Goal: Task Accomplishment & Management: Manage account settings

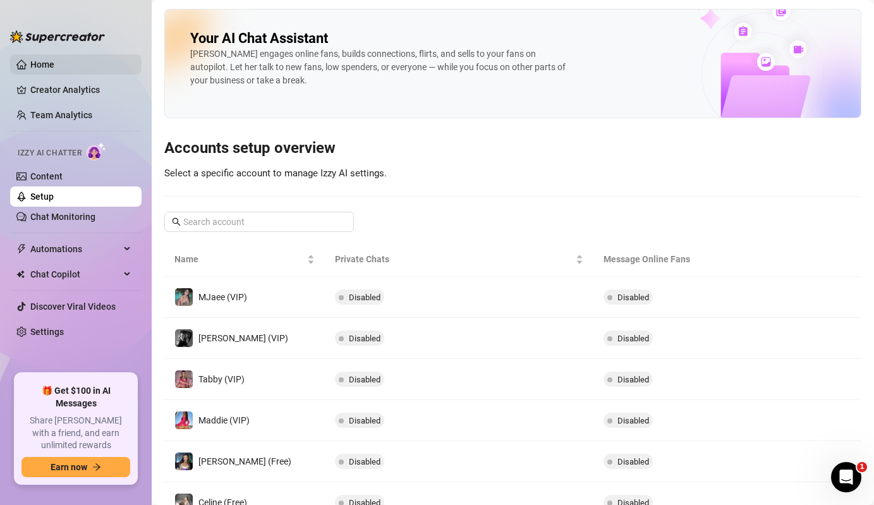
click at [54, 63] on link "Home" at bounding box center [42, 64] width 24 height 10
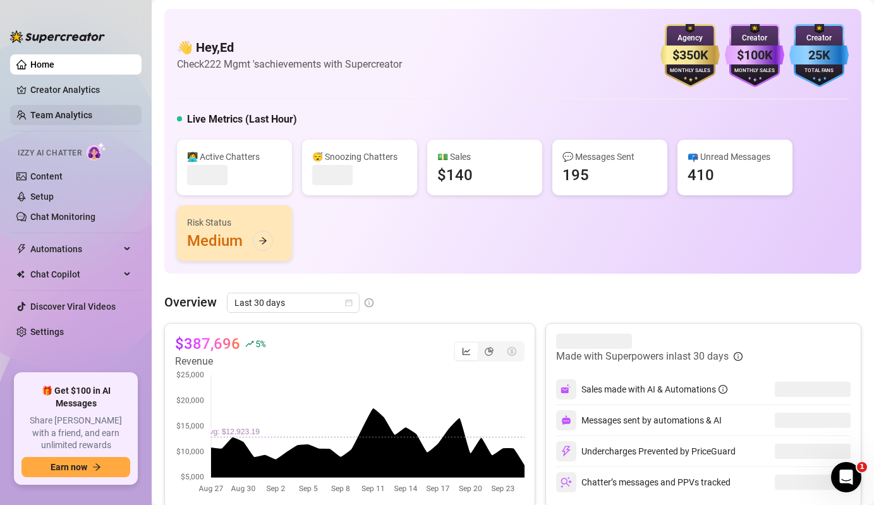
click at [92, 112] on link "Team Analytics" at bounding box center [61, 115] width 62 height 10
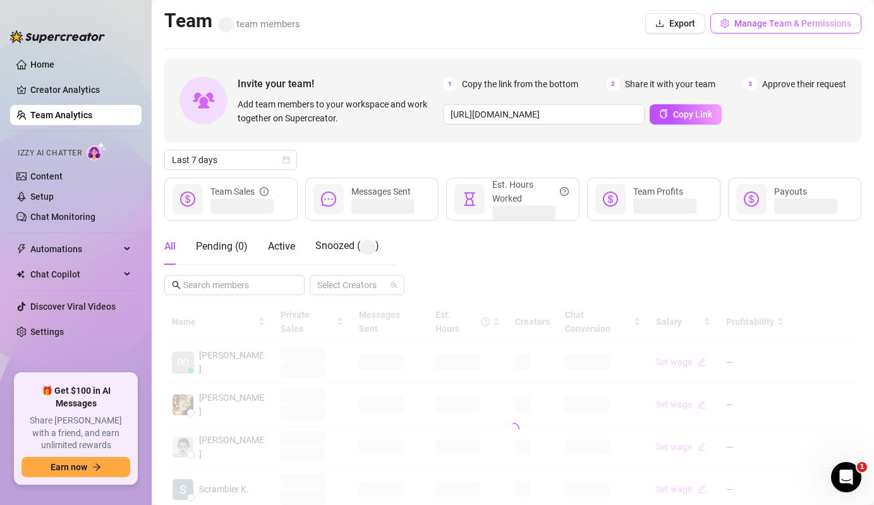
click at [788, 22] on span "Manage Team & Permissions" at bounding box center [792, 23] width 117 height 10
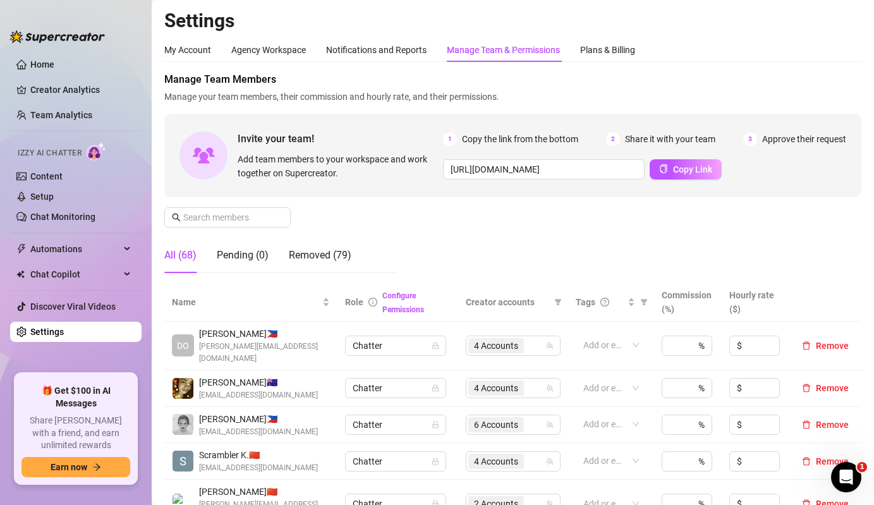
click at [211, 228] on div "Manage Team Members Manage your team members, their commission and hourly rate,…" at bounding box center [512, 177] width 697 height 211
click at [233, 216] on input "text" at bounding box center [228, 217] width 90 height 14
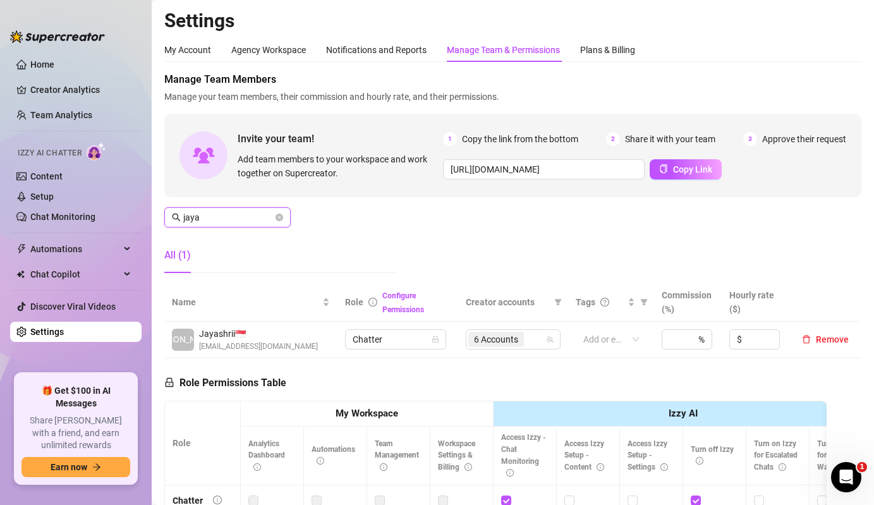
type input "jaya"
click at [516, 348] on div "6 Accounts" at bounding box center [497, 340] width 58 height 18
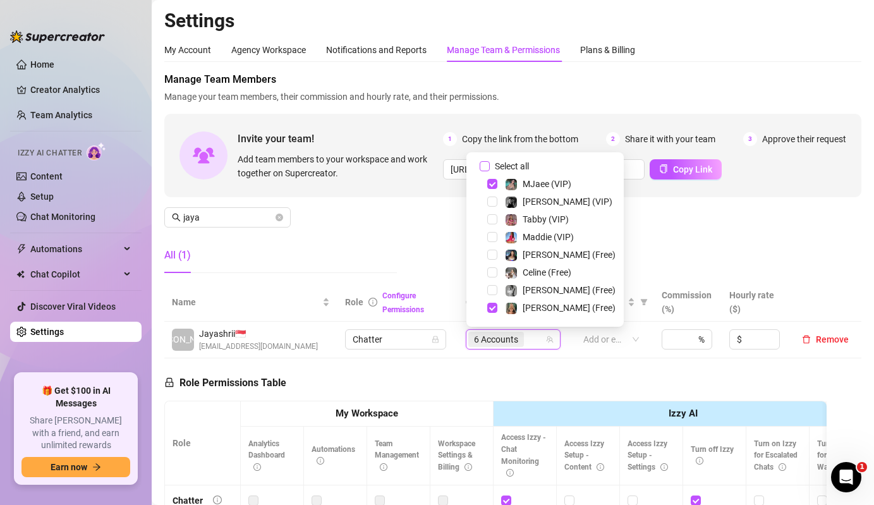
click at [489, 161] on input "Select all" at bounding box center [485, 166] width 10 height 10
checkbox input "false"
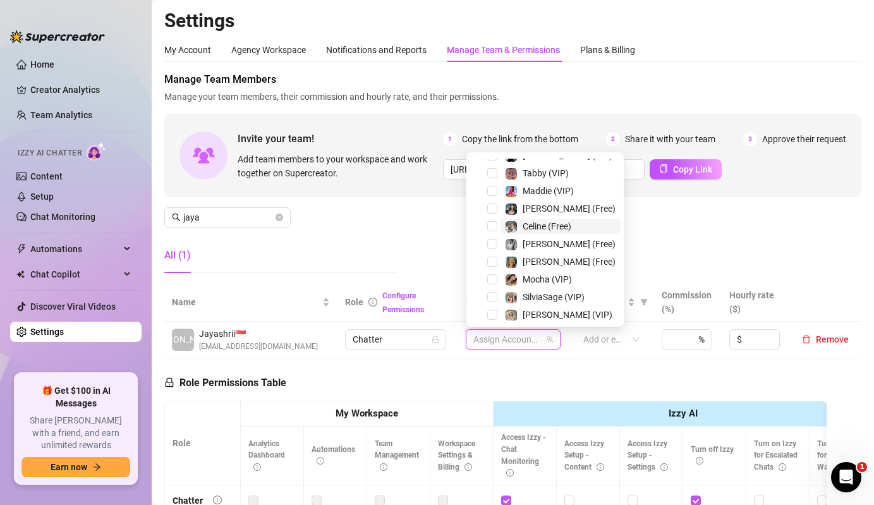
click at [505, 221] on div at bounding box center [511, 226] width 13 height 15
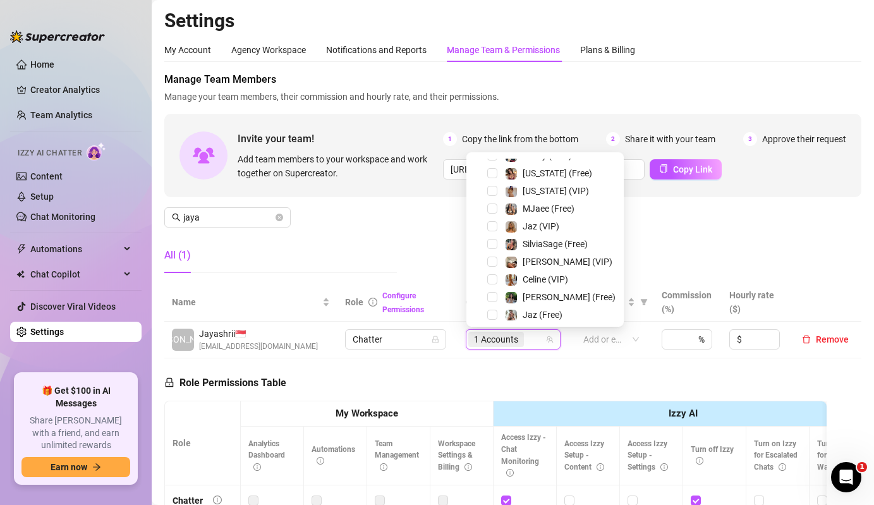
scroll to position [245, 0]
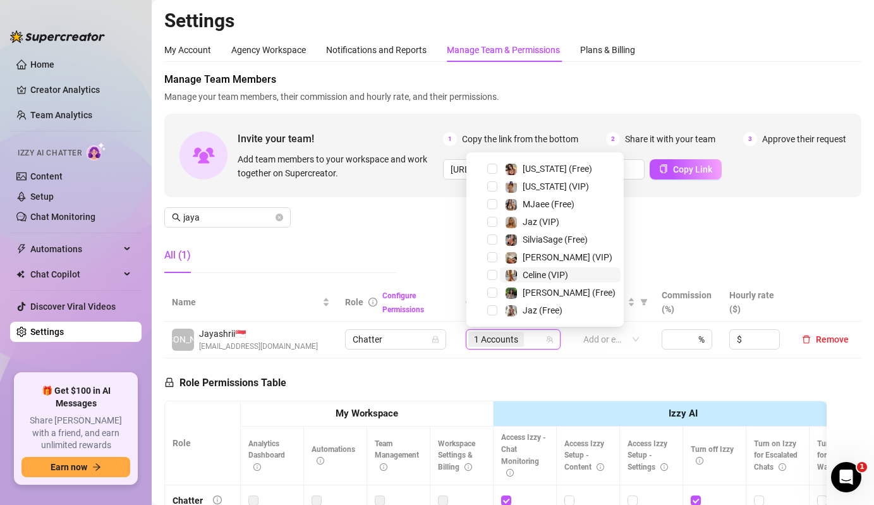
click at [505, 271] on span at bounding box center [511, 275] width 13 height 13
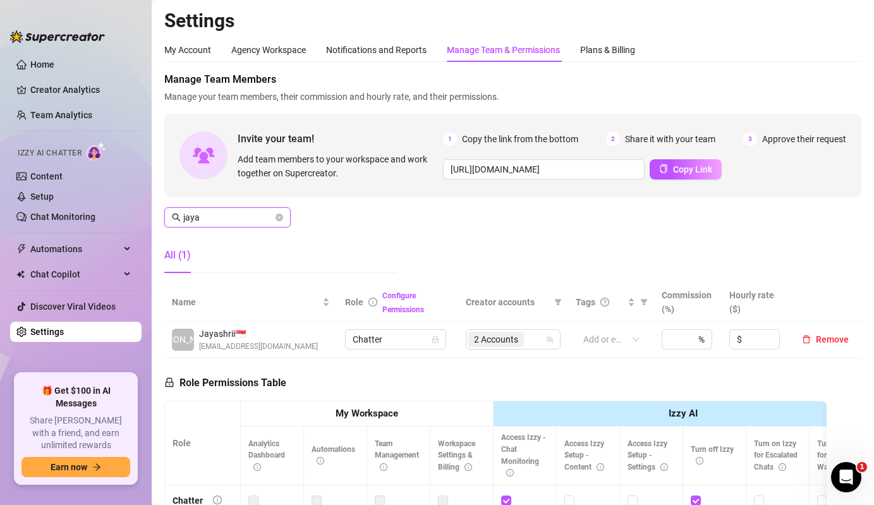
click at [257, 220] on input "jaya" at bounding box center [228, 217] width 90 height 14
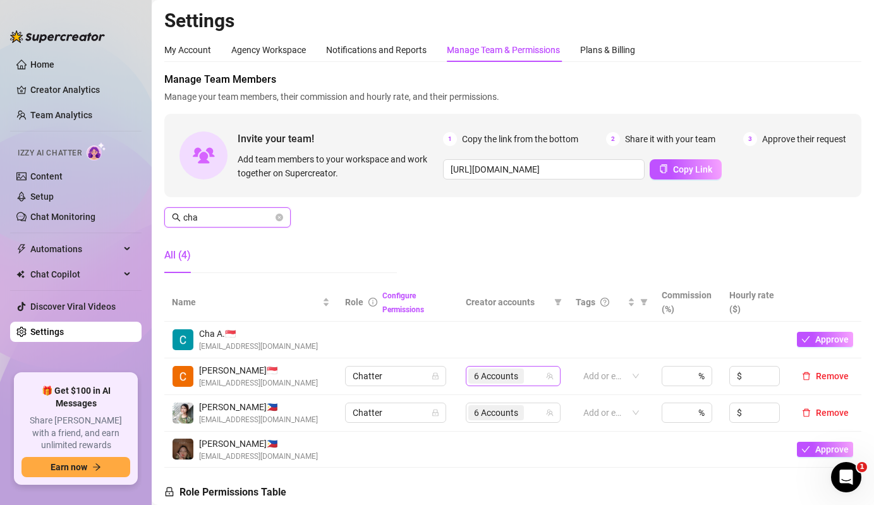
click at [511, 377] on span "6 Accounts" at bounding box center [496, 376] width 44 height 14
type input "cha"
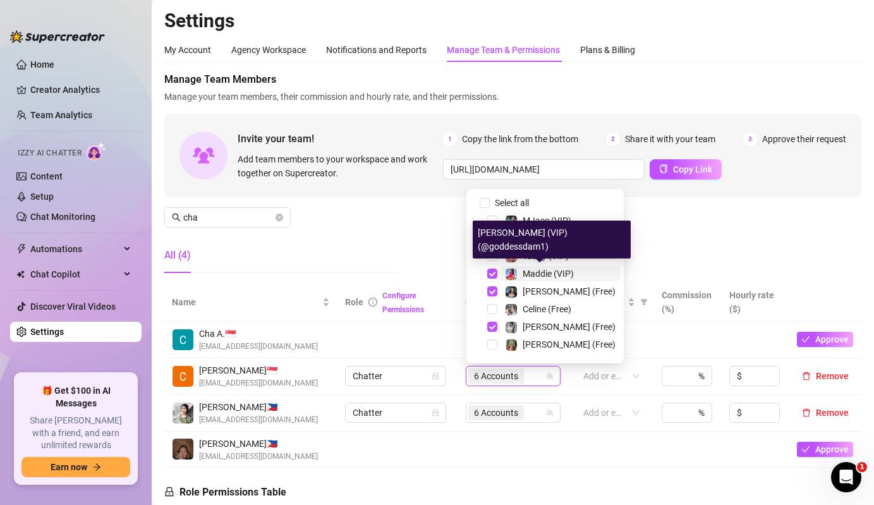
click at [511, 270] on img at bounding box center [511, 274] width 11 height 11
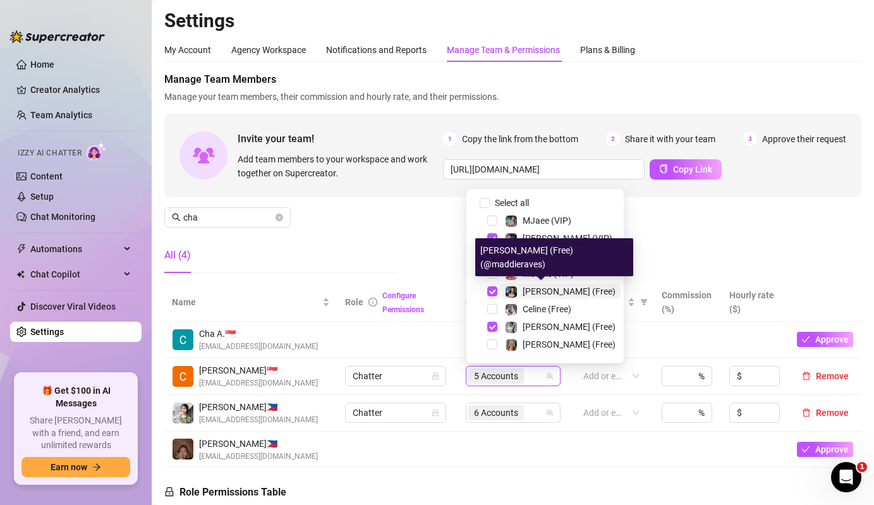
click at [512, 286] on img at bounding box center [511, 291] width 11 height 11
